Goal: Find specific fact: Find specific fact

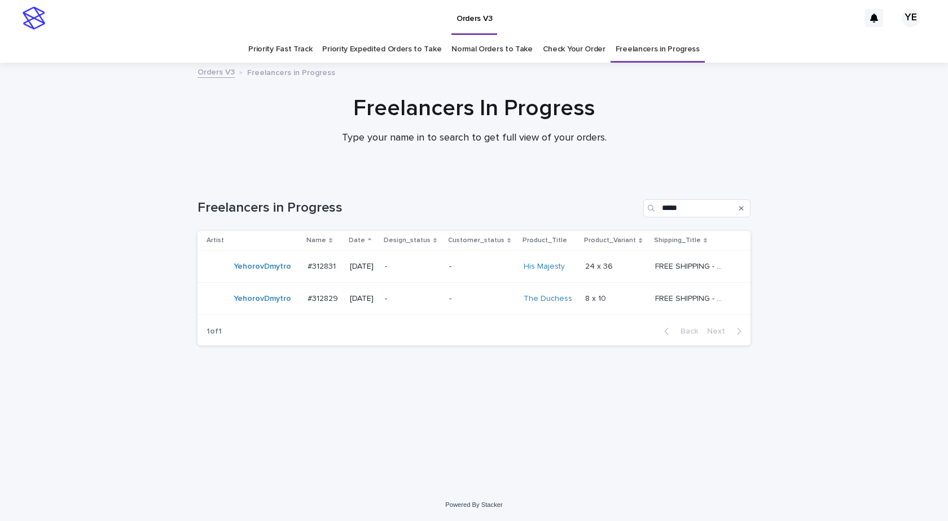
click at [261, 273] on div "YehorovDmytro" at bounding box center [263, 266] width 58 height 19
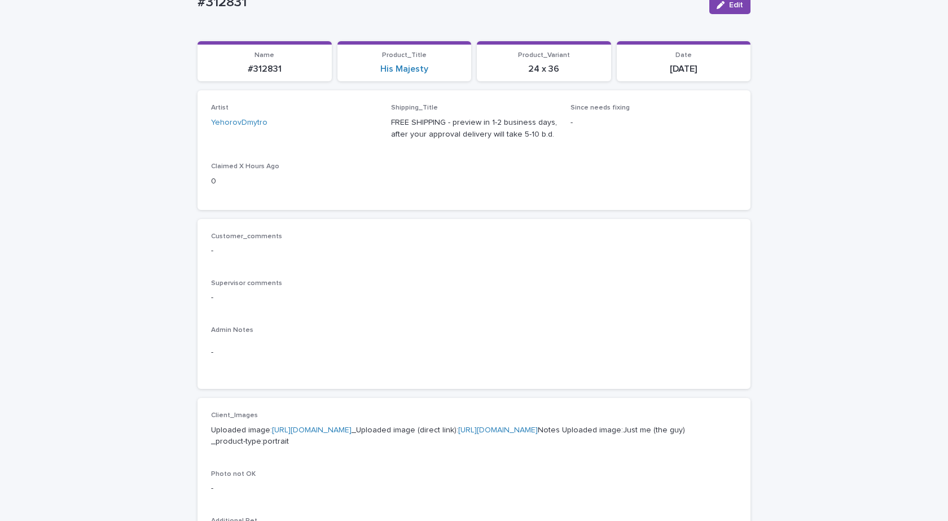
scroll to position [169, 0]
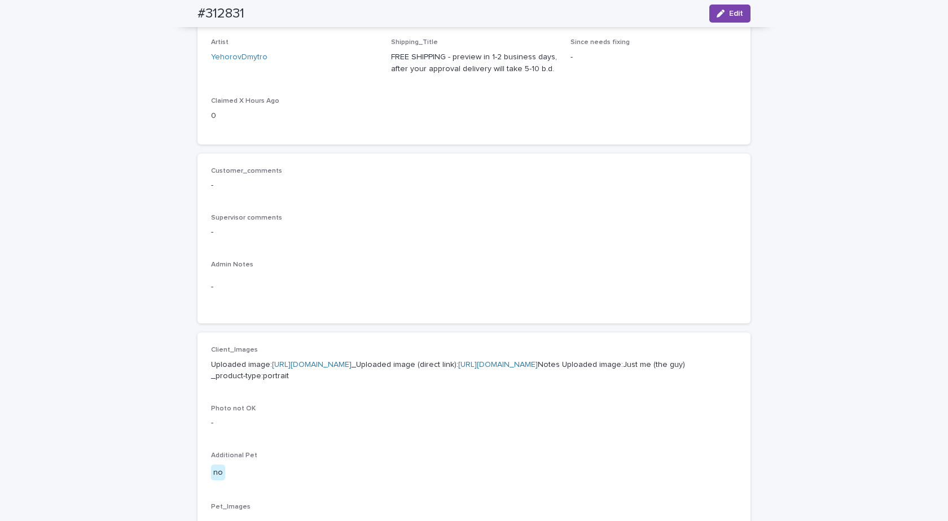
click at [352, 367] on link "[URL][DOMAIN_NAME]" at bounding box center [312, 365] width 80 height 8
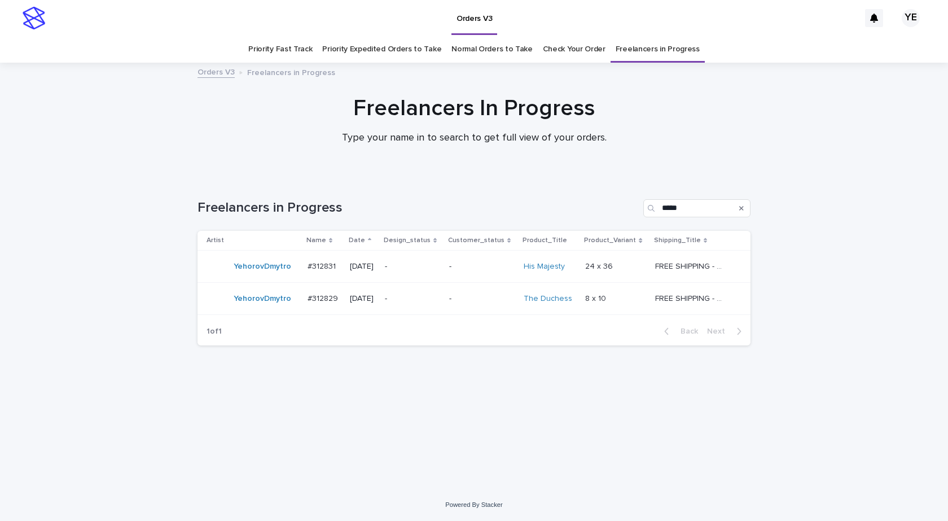
click at [267, 309] on div "YehorovDmytro" at bounding box center [253, 298] width 92 height 23
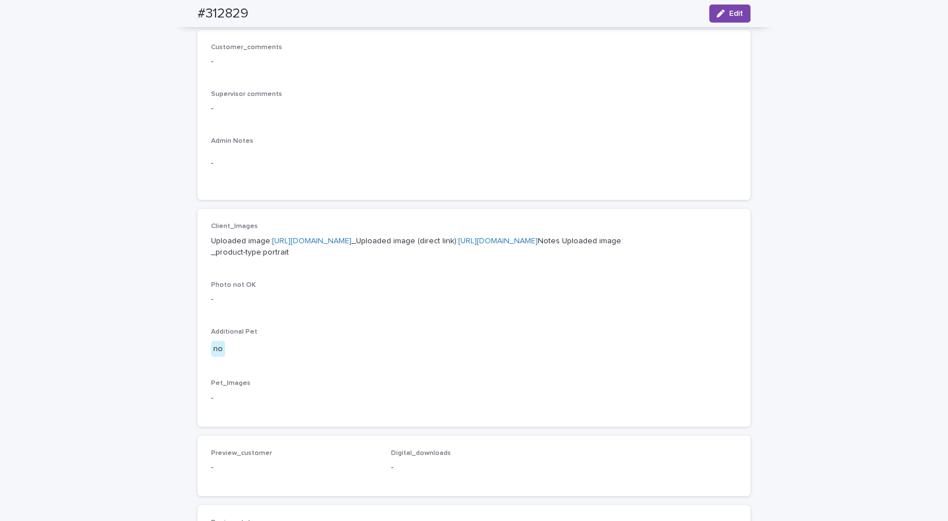
scroll to position [395, 0]
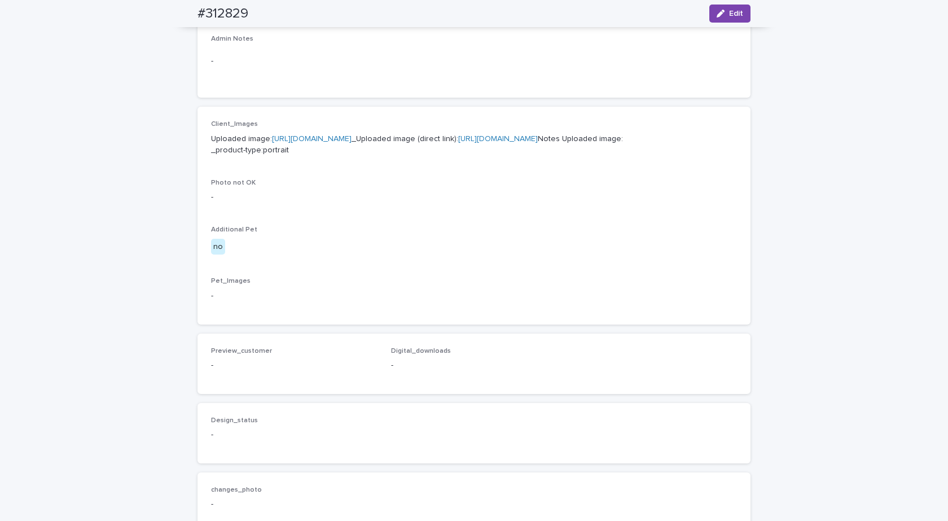
click at [318, 138] on link "[URL][DOMAIN_NAME]" at bounding box center [312, 139] width 80 height 8
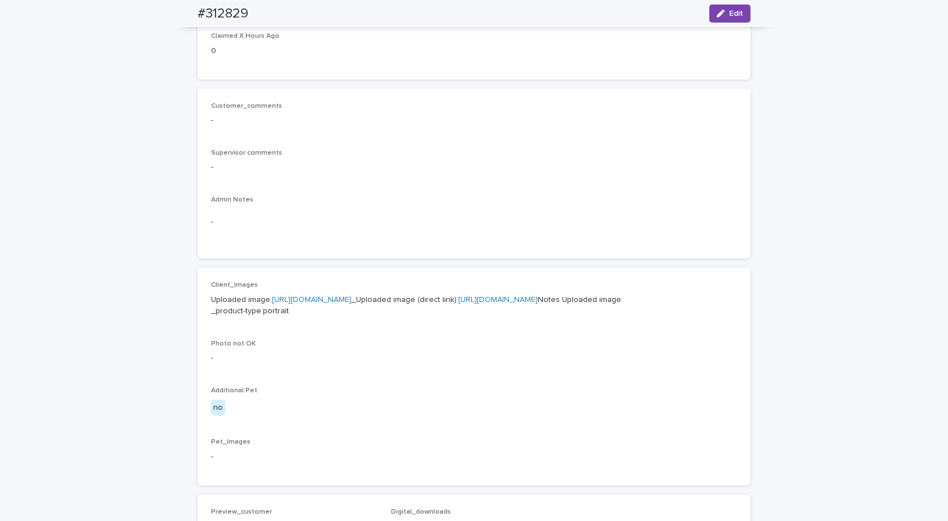
scroll to position [0, 0]
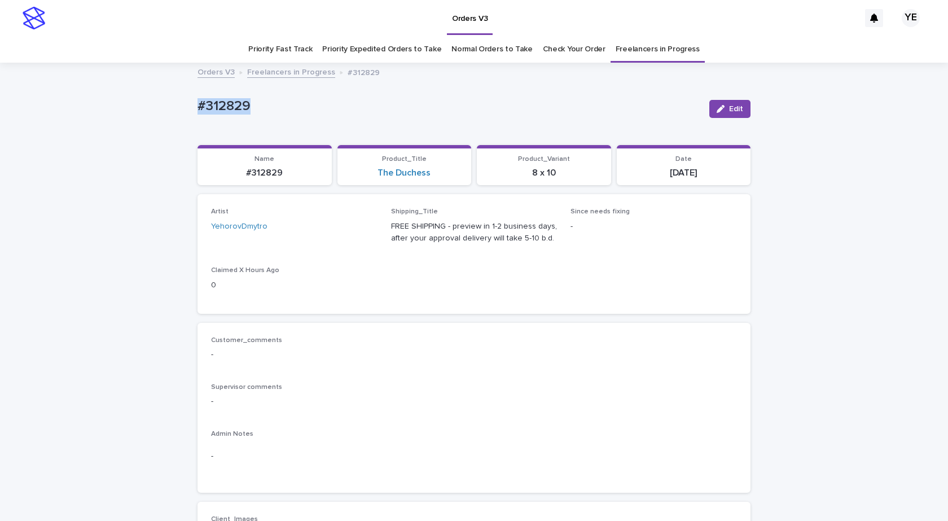
drag, startPoint x: 279, startPoint y: 105, endPoint x: 152, endPoint y: 113, distance: 127.3
copy p "#312829"
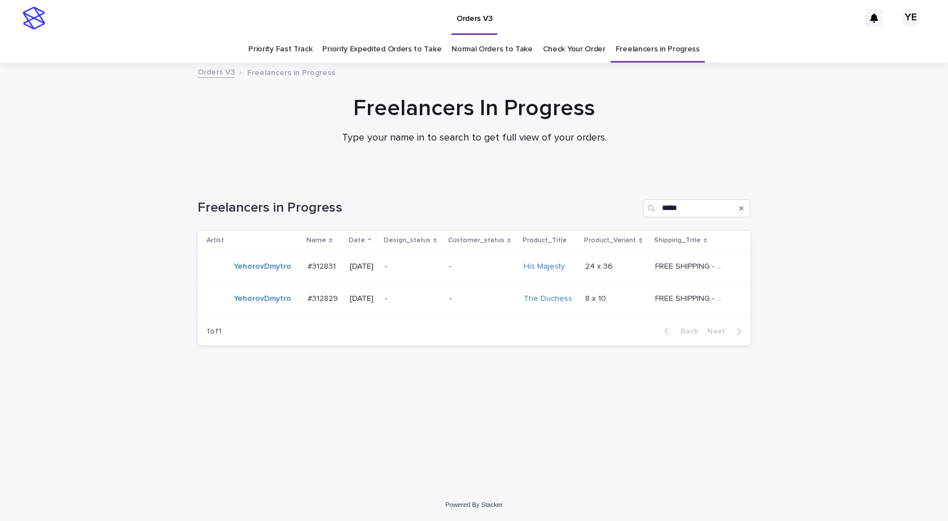
click at [252, 274] on div "YehorovDmytro" at bounding box center [263, 266] width 58 height 19
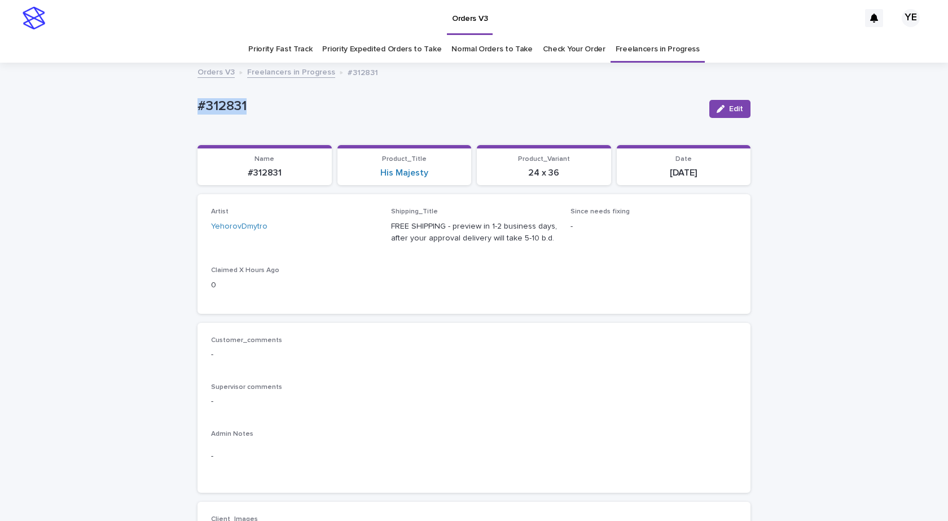
drag, startPoint x: 259, startPoint y: 101, endPoint x: 125, endPoint y: 101, distance: 133.8
copy p "#312831"
